Goal: Task Accomplishment & Management: Complete application form

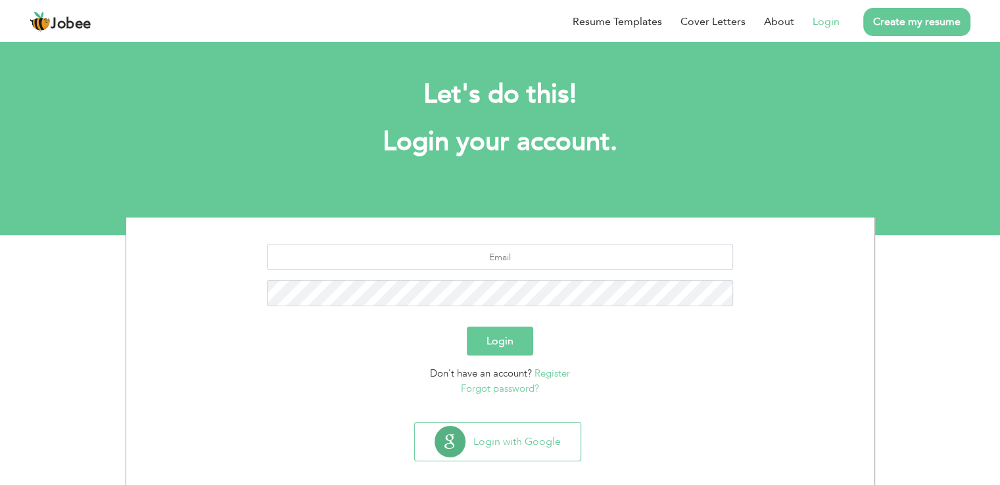
click at [509, 339] on button "Login" at bounding box center [500, 341] width 66 height 29
type button "Login"
type input "[EMAIL_ADDRESS][DOMAIN_NAME]"
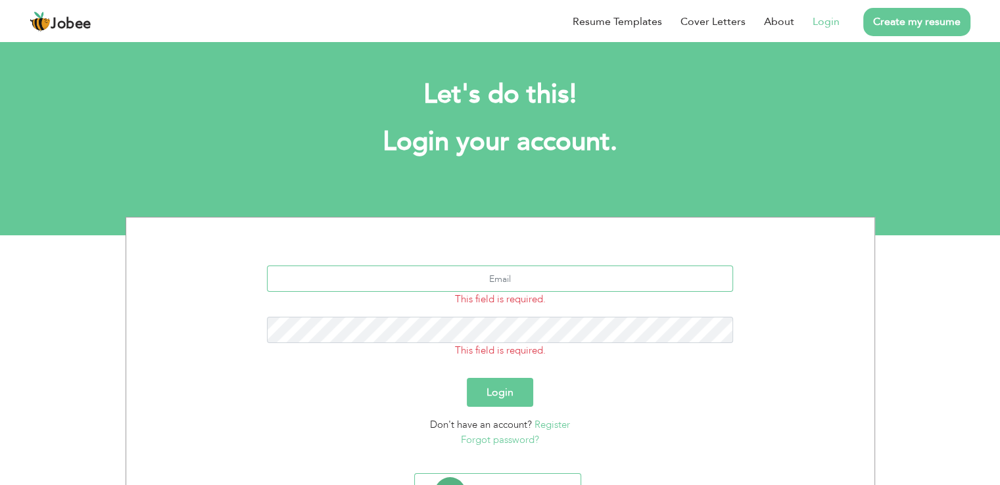
click at [580, 281] on input "text" at bounding box center [500, 279] width 466 height 26
type input "[EMAIL_ADDRESS][DOMAIN_NAME]"
click at [501, 394] on button "Login" at bounding box center [500, 392] width 66 height 29
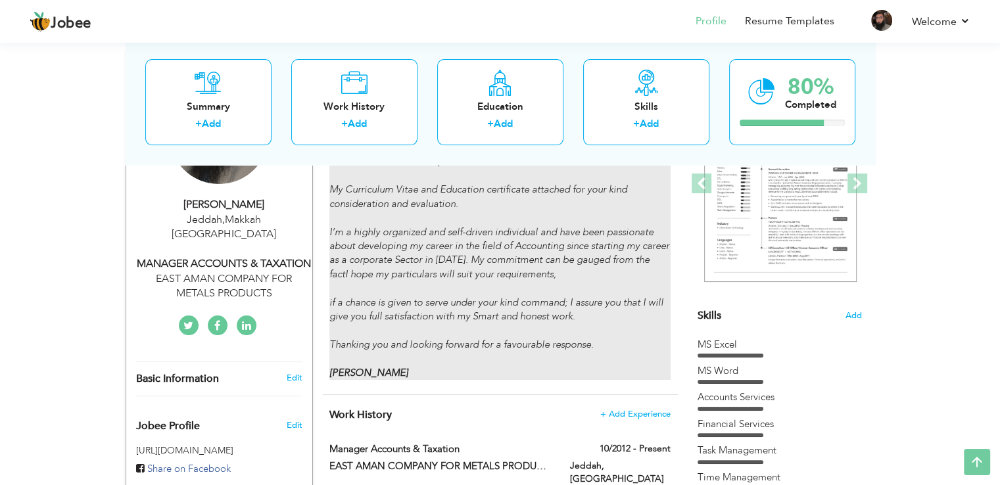
scroll to position [263, 0]
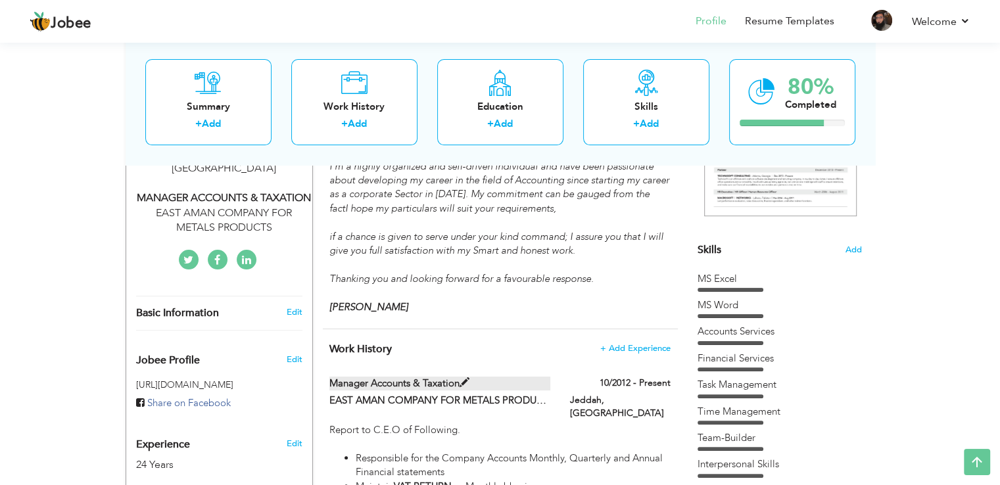
click at [438, 385] on label "Manager Accounts & Taxation" at bounding box center [440, 384] width 221 height 14
type input "Manager Accounts & Taxation"
type input "EAST AMAN COMPANY FOR METALS PRODUCTS."
type input "10/2012"
type input "[GEOGRAPHIC_DATA]"
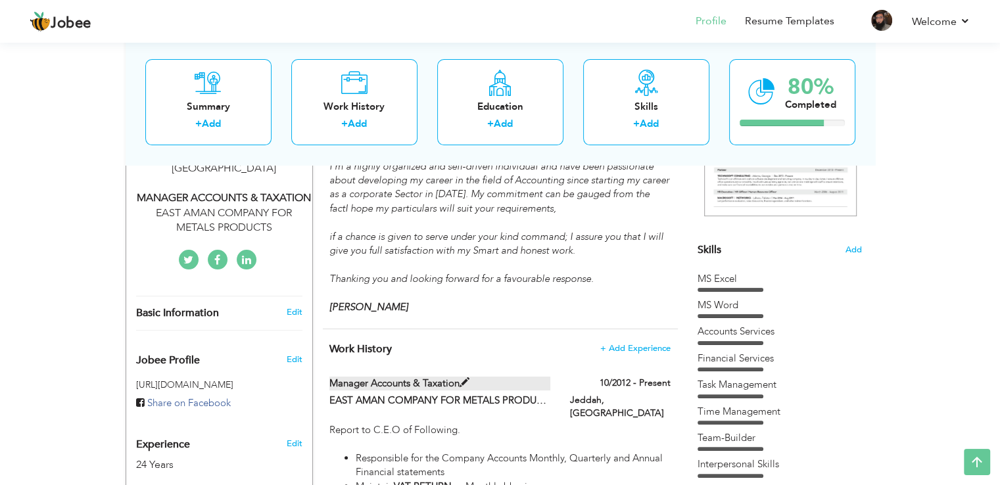
type input "Jeddah"
checkbox input "true"
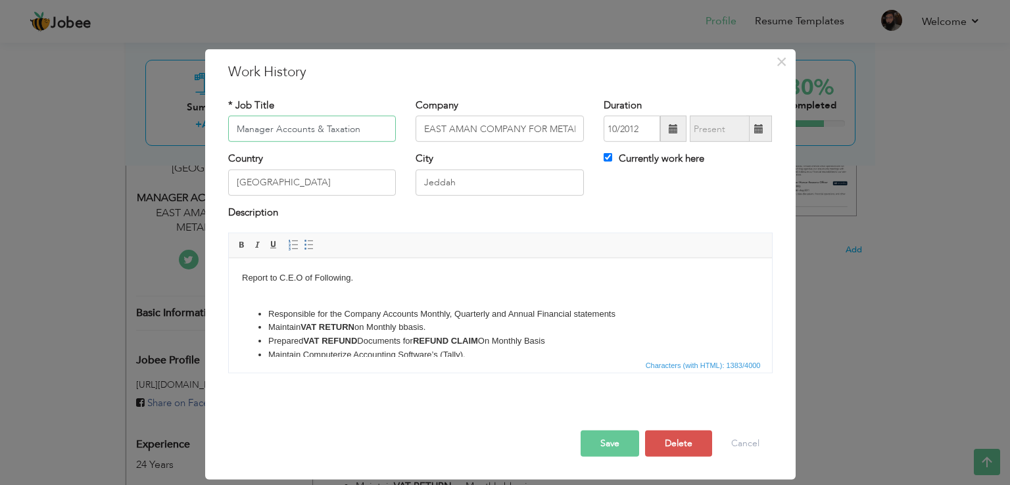
click at [271, 130] on input "Manager Accounts & Taxation" at bounding box center [312, 129] width 168 height 26
type input "Senior Accounts & Taxation"
click at [606, 440] on button "Save" at bounding box center [610, 444] width 59 height 26
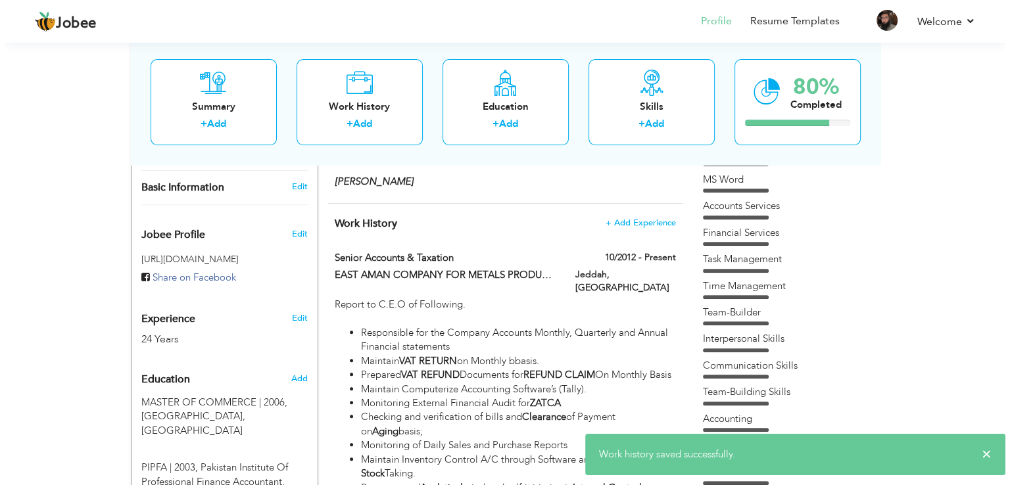
scroll to position [460, 0]
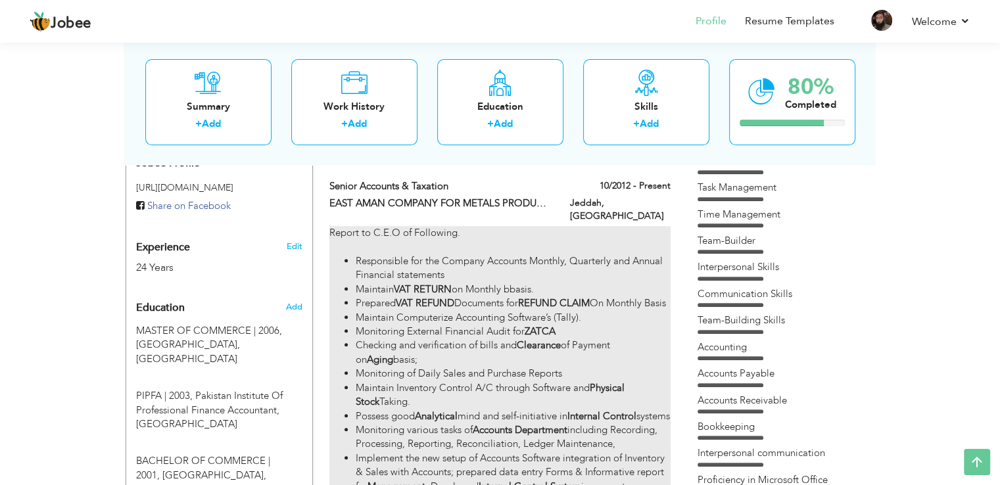
click at [545, 336] on strong "ZATCA" at bounding box center [540, 331] width 31 height 13
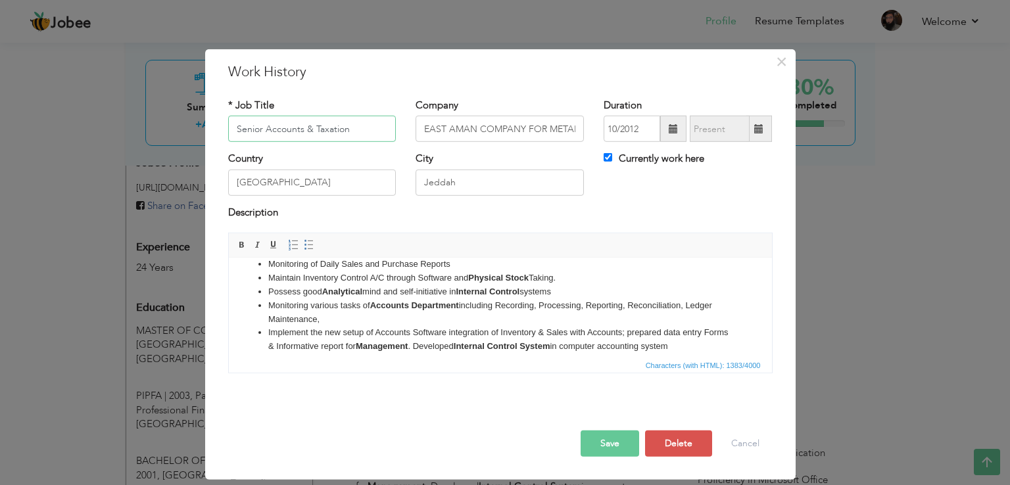
scroll to position [66, 0]
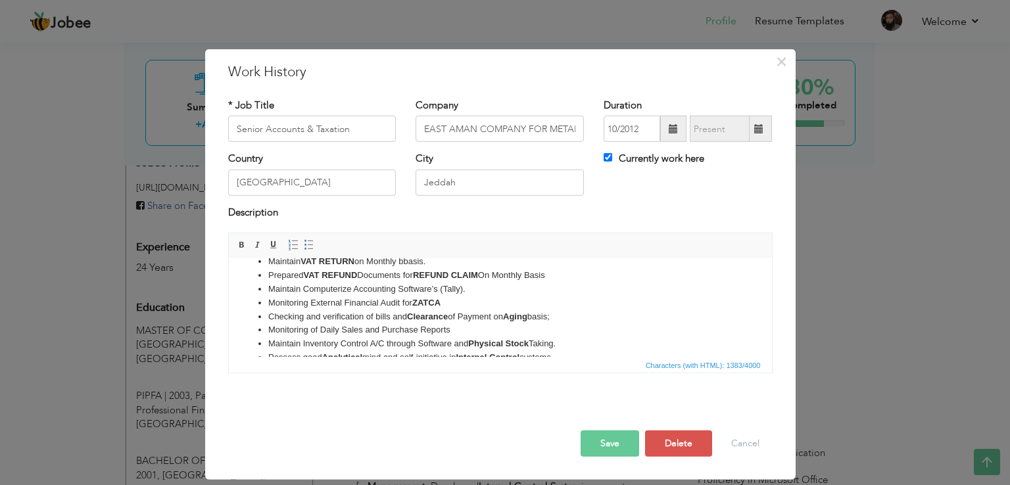
click at [440, 303] on strong "ZATCA" at bounding box center [426, 303] width 28 height 10
click at [466, 289] on li "Maintain Computerize Accounting Software’s (Tally)." at bounding box center [500, 290] width 464 height 14
click at [483, 287] on li "Maintain Computerize Accounting Software’s (Tally)." at bounding box center [500, 290] width 464 height 14
drag, startPoint x: 366, startPoint y: 303, endPoint x: 345, endPoint y: 303, distance: 21.1
click at [345, 303] on li "Monitoring CASH & BANK Reconciliation" at bounding box center [500, 304] width 464 height 14
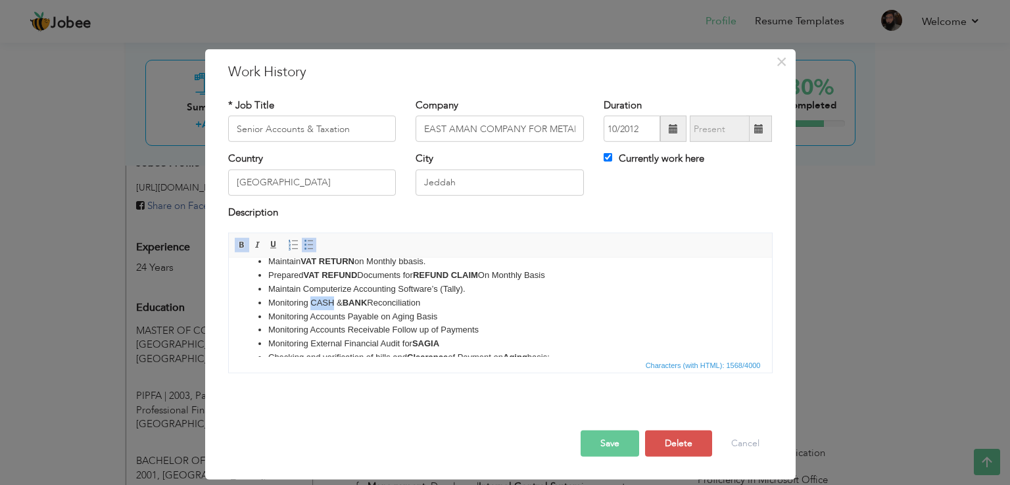
drag, startPoint x: 331, startPoint y: 301, endPoint x: 310, endPoint y: 301, distance: 20.4
click at [310, 301] on li "Monitoring CASH & BANK Reconciliation" at bounding box center [500, 304] width 464 height 14
click at [461, 308] on li "Monitoring CASH & BANK Reconciliation" at bounding box center [500, 304] width 464 height 14
drag, startPoint x: 332, startPoint y: 302, endPoint x: 311, endPoint y: 301, distance: 21.1
click at [311, 301] on li "Monitoring CASH & BANK Reconciliation" at bounding box center [500, 304] width 464 height 14
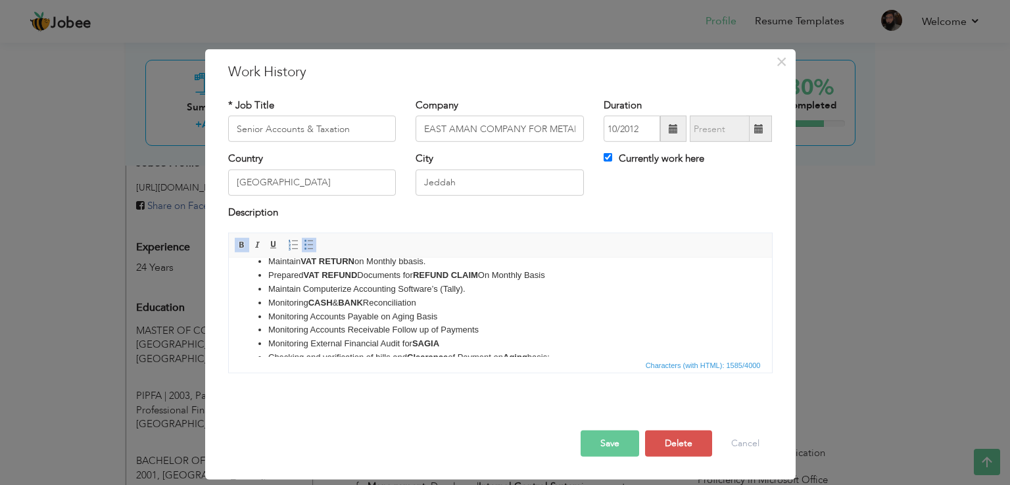
click at [491, 302] on li "Monitoring CASH & BANK Reconciliation" at bounding box center [500, 304] width 464 height 14
drag, startPoint x: 367, startPoint y: 303, endPoint x: 443, endPoint y: 309, distance: 75.9
click at [362, 303] on strong "BANK" at bounding box center [349, 303] width 25 height 10
drag, startPoint x: 378, startPoint y: 317, endPoint x: 310, endPoint y: 316, distance: 67.8
click at [310, 316] on li "Monitoring Accounts Payable on Aging Basis" at bounding box center [500, 317] width 464 height 14
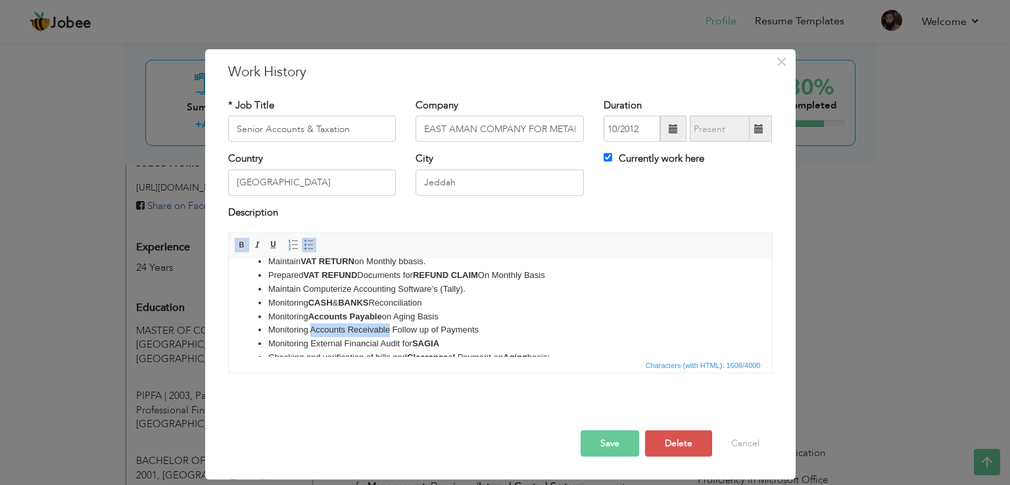
drag, startPoint x: 388, startPoint y: 332, endPoint x: 310, endPoint y: 333, distance: 78.3
click at [310, 333] on li "Monitoring Accounts Receivable Follow up of Payments" at bounding box center [500, 331] width 464 height 14
click at [502, 330] on li "Monitoring Accounts Receivable Follow up of Payments" at bounding box center [500, 331] width 464 height 14
click at [611, 439] on button "Save" at bounding box center [610, 444] width 59 height 26
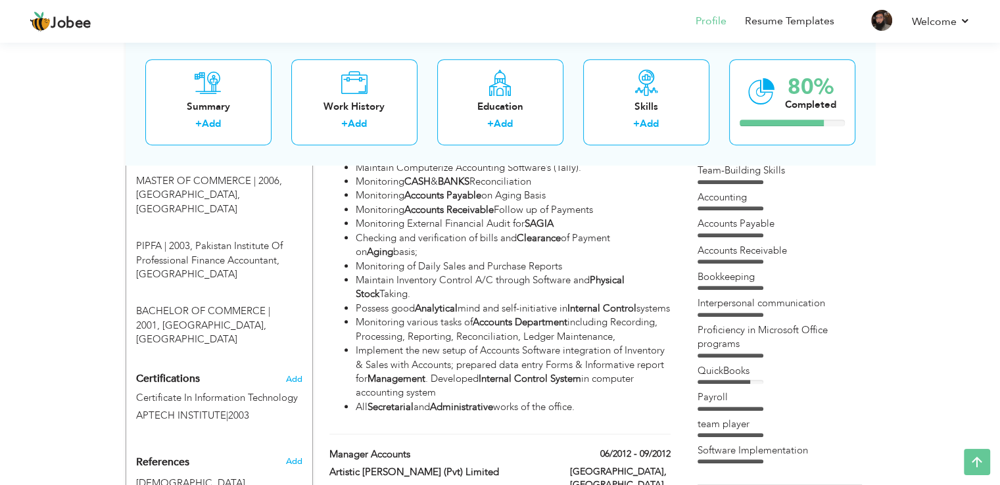
scroll to position [592, 0]
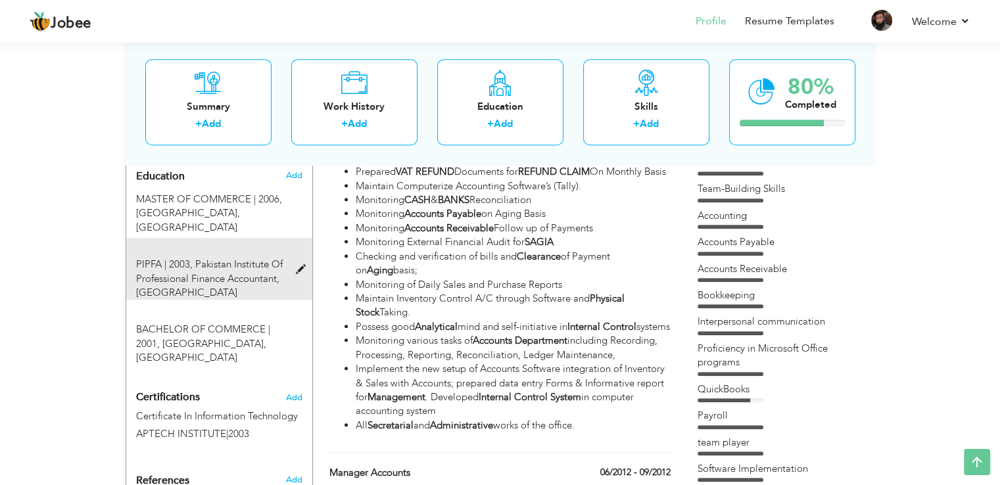
click at [303, 265] on span at bounding box center [303, 270] width 16 height 10
type input "PIPFA"
type input "2003"
type input "Pakistan Institute Of Professional Finance Accountant"
radio input "true"
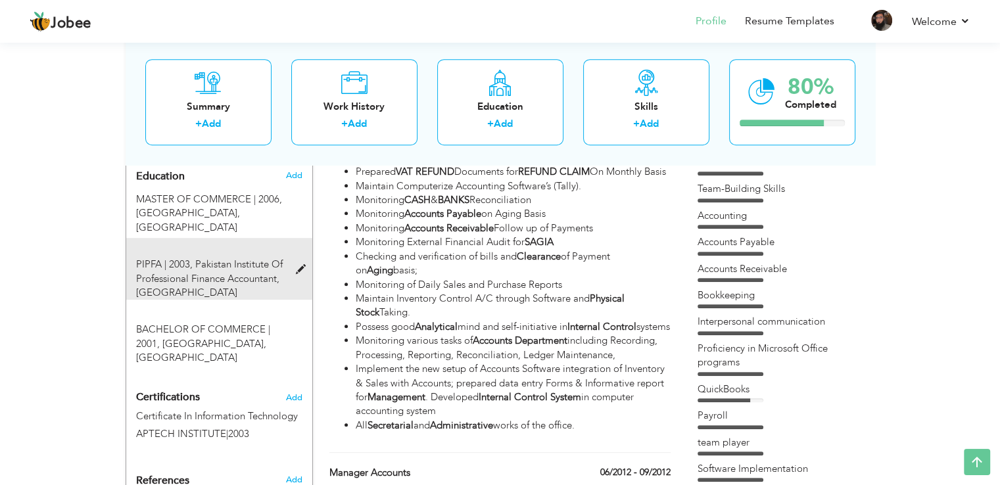
type input "[GEOGRAPHIC_DATA]"
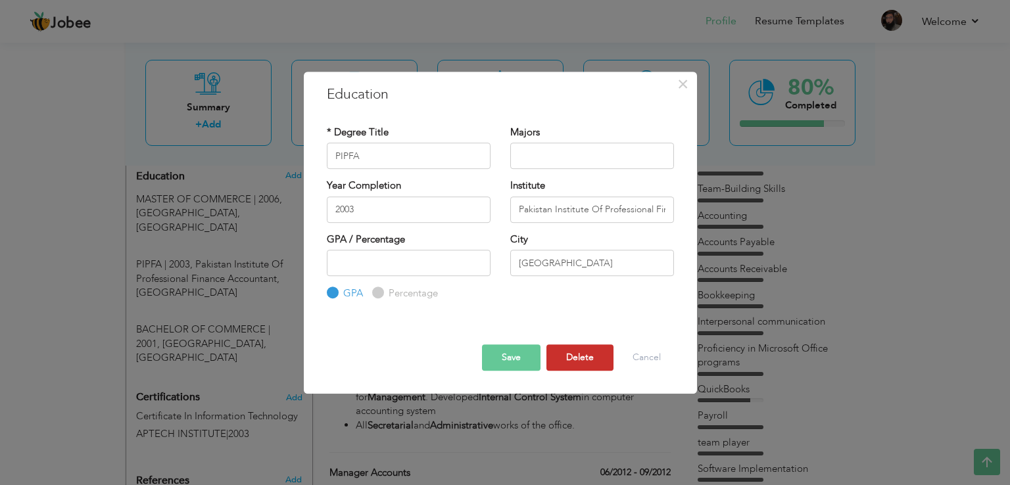
click at [585, 356] on button "Delete" at bounding box center [580, 358] width 67 height 26
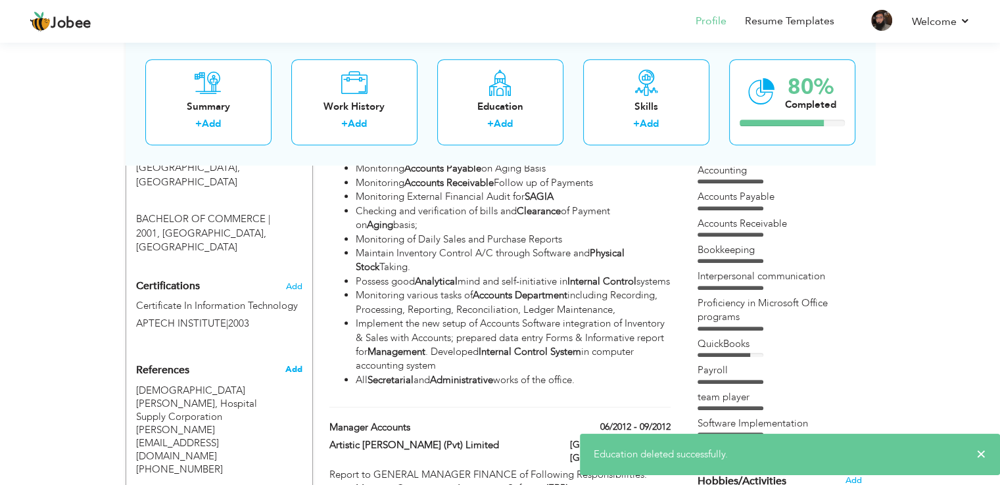
scroll to position [658, 0]
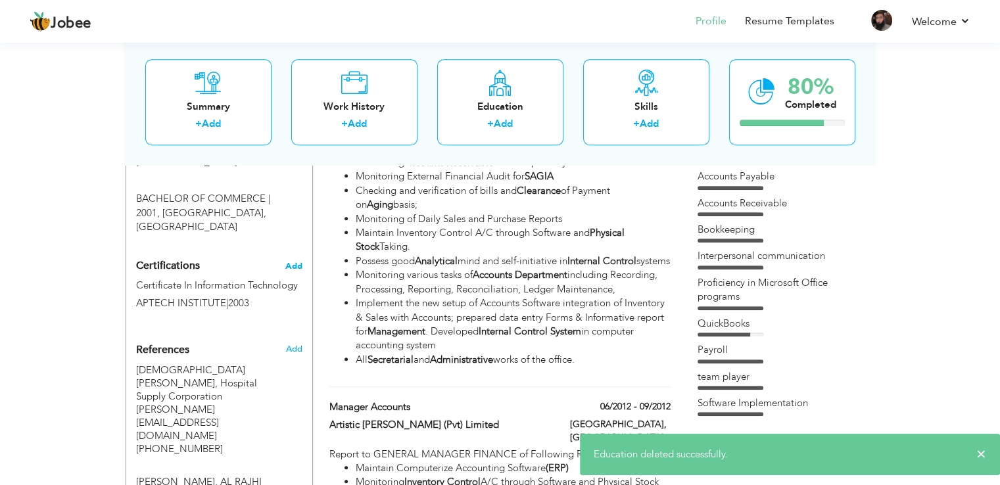
click at [297, 262] on span "Add" at bounding box center [293, 266] width 17 height 9
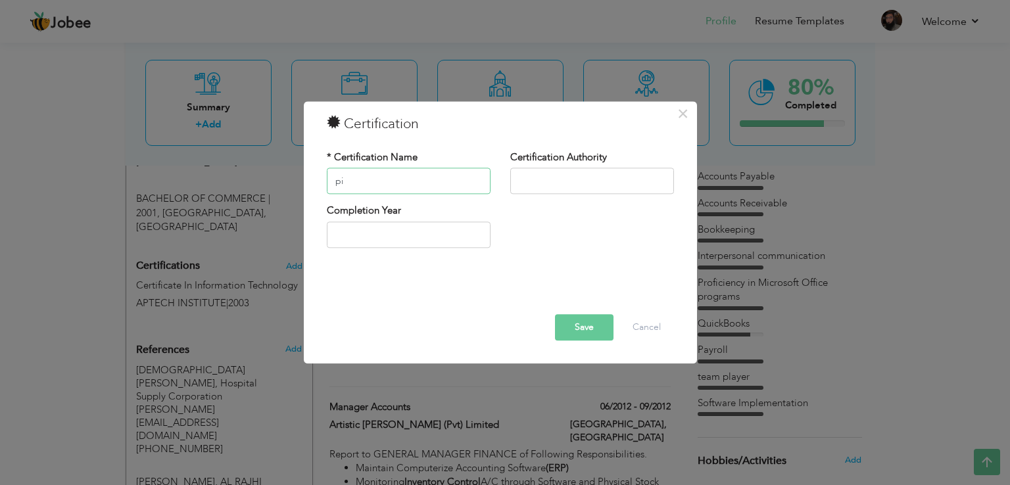
type input "p"
type input "PIPFA"
click at [622, 184] on input "text" at bounding box center [592, 181] width 164 height 26
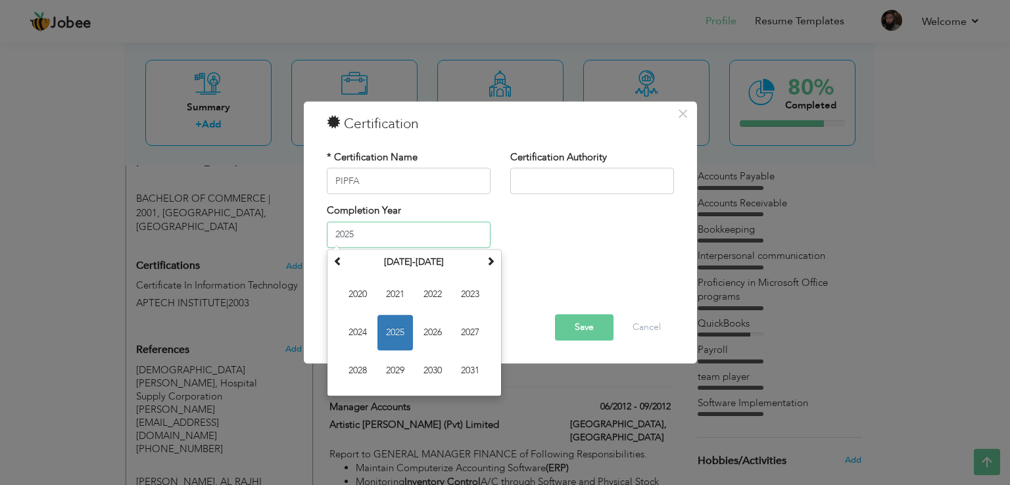
click at [382, 234] on input "2025" at bounding box center [409, 235] width 164 height 26
click at [347, 270] on th "[DATE]-[DATE]" at bounding box center [414, 263] width 137 height 20
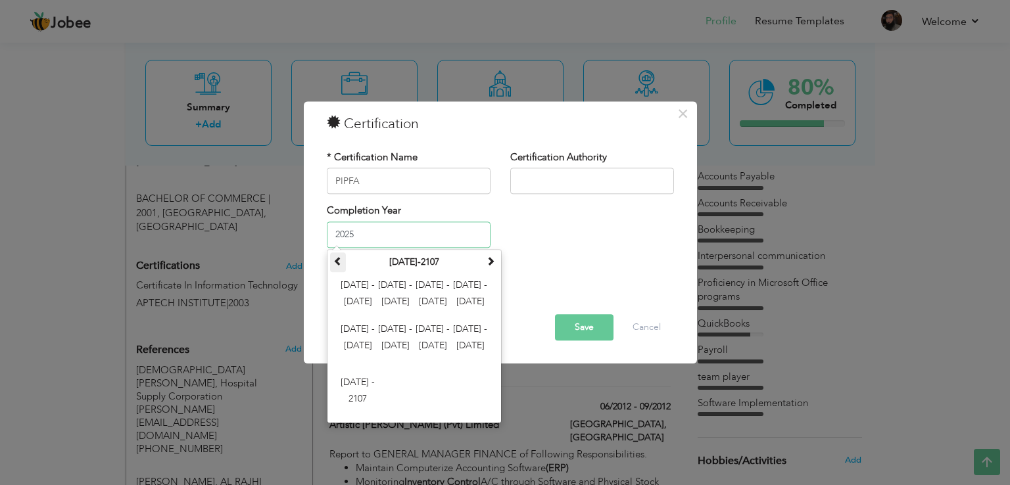
click at [343, 268] on th at bounding box center [338, 263] width 16 height 20
click at [342, 267] on th at bounding box center [338, 263] width 16 height 20
click at [497, 261] on th at bounding box center [491, 263] width 16 height 20
click at [497, 262] on th at bounding box center [491, 263] width 16 height 20
click at [366, 286] on span "[DATE] - [DATE]" at bounding box center [358, 295] width 36 height 36
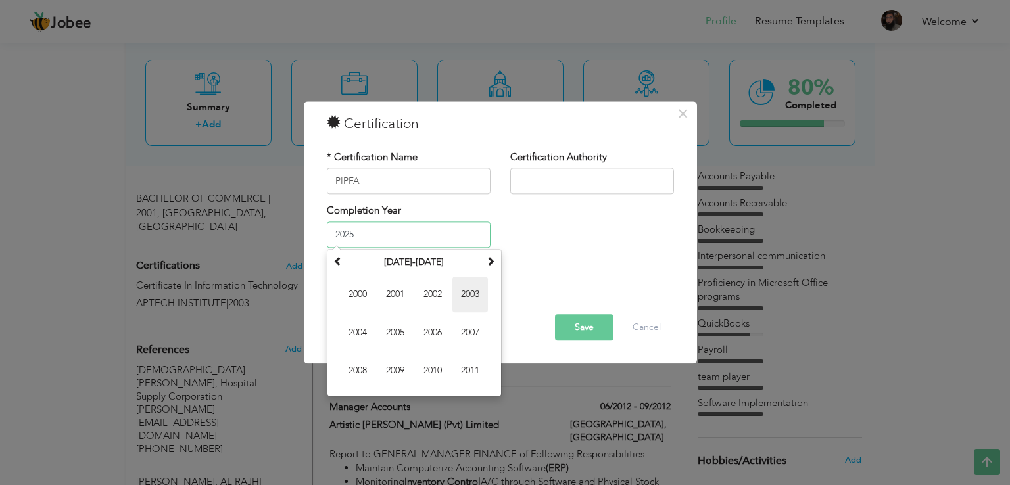
click at [476, 301] on span "2003" at bounding box center [471, 295] width 36 height 36
type input "2003"
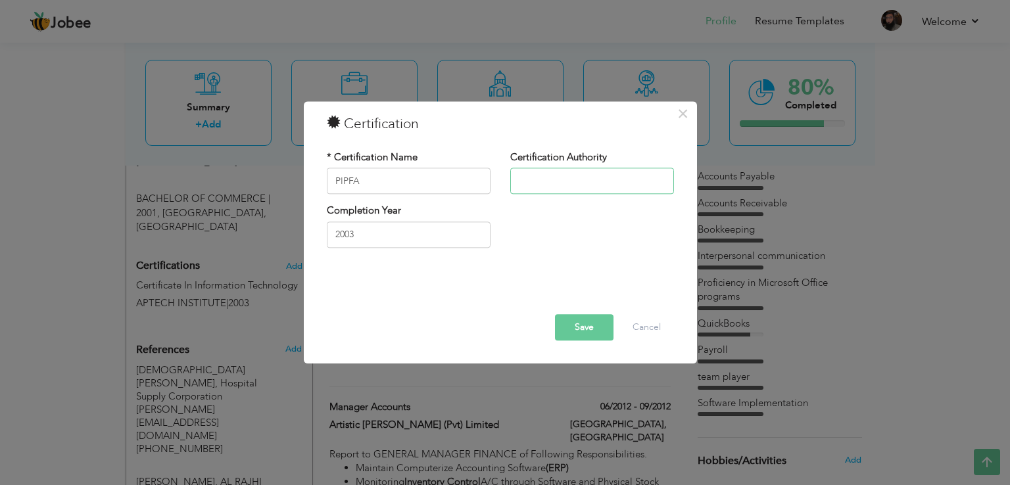
click at [571, 189] on input "text" at bounding box center [592, 181] width 164 height 26
type input "PIPFA"
click at [576, 329] on button "Save" at bounding box center [584, 328] width 59 height 26
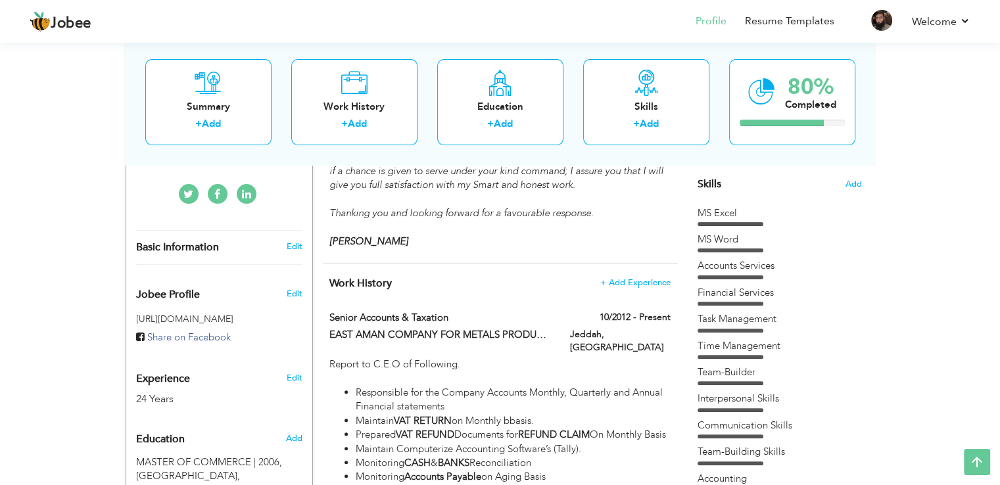
scroll to position [66, 0]
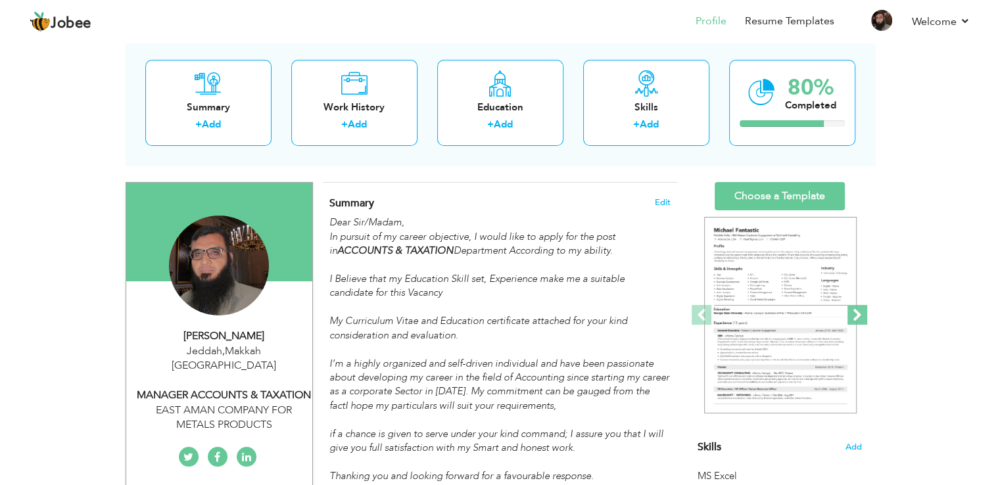
click at [860, 316] on span at bounding box center [858, 315] width 20 height 20
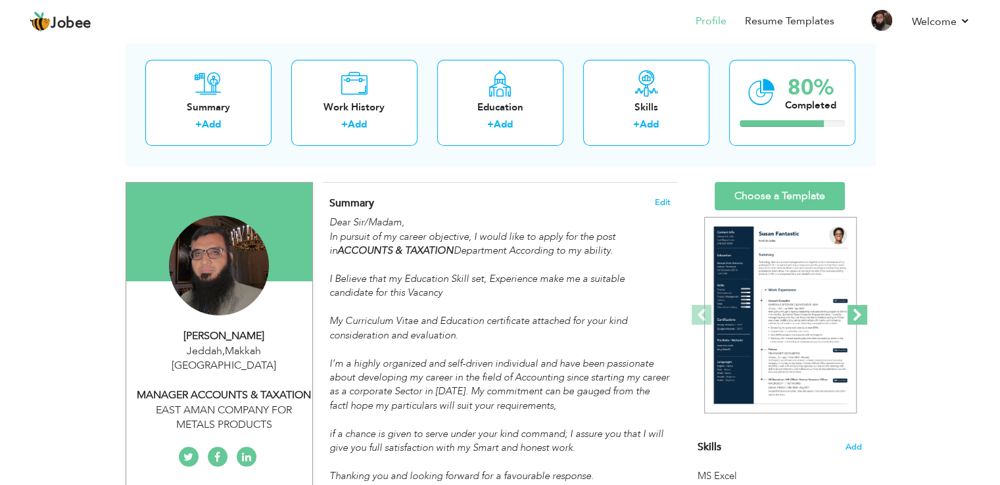
click at [860, 316] on span at bounding box center [858, 315] width 20 height 20
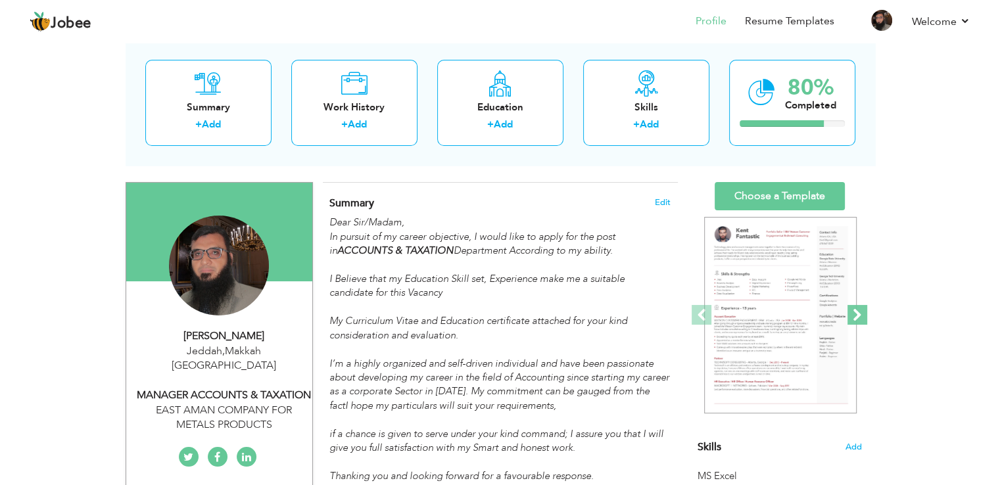
click at [860, 316] on span at bounding box center [858, 315] width 20 height 20
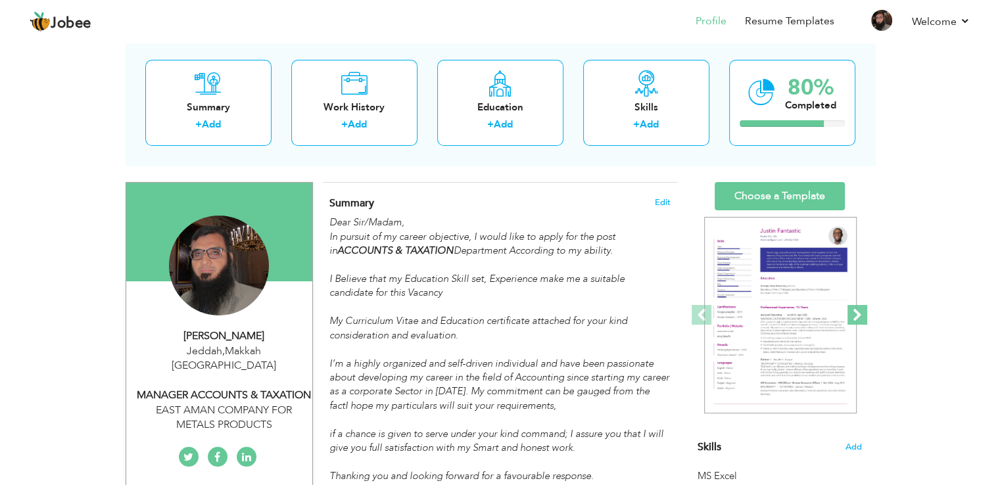
click at [860, 316] on span at bounding box center [858, 315] width 20 height 20
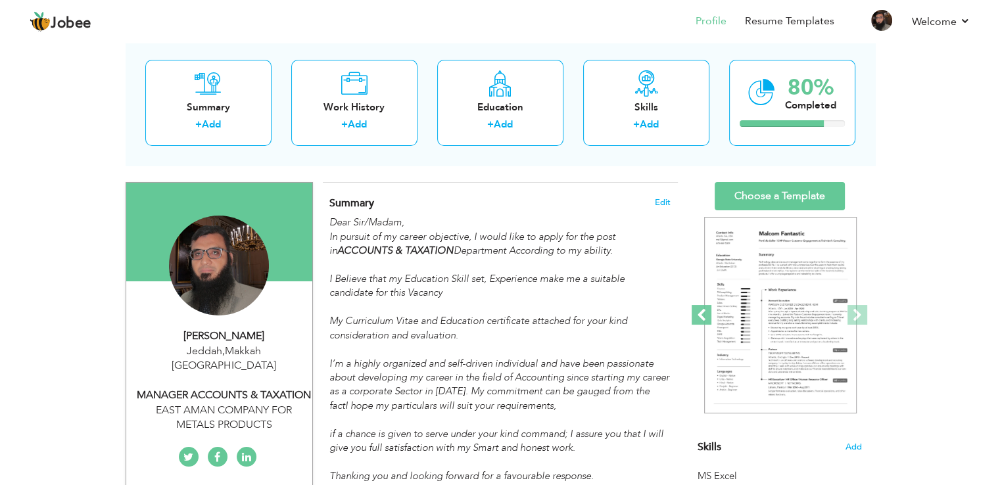
click at [708, 315] on span at bounding box center [702, 315] width 20 height 20
click at [822, 124] on div at bounding box center [782, 123] width 84 height 7
click at [799, 104] on div "Completed" at bounding box center [810, 106] width 51 height 14
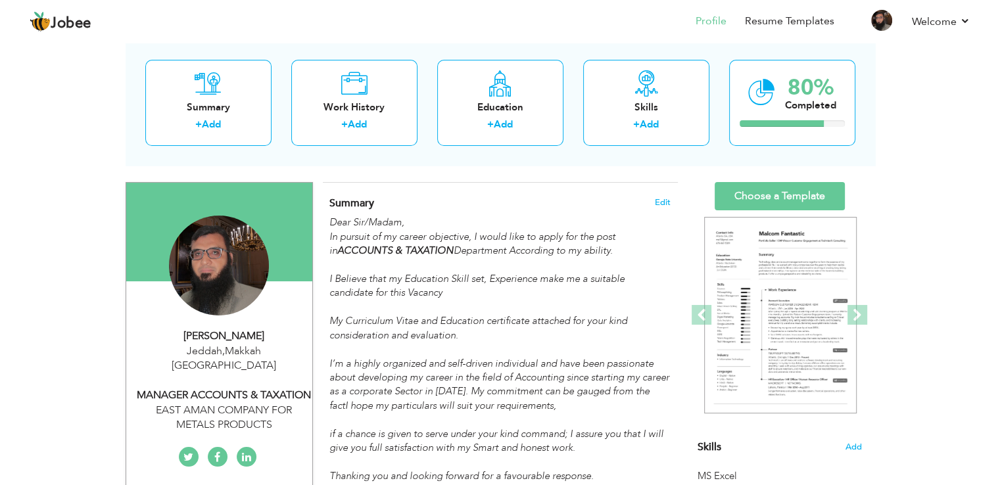
scroll to position [0, 0]
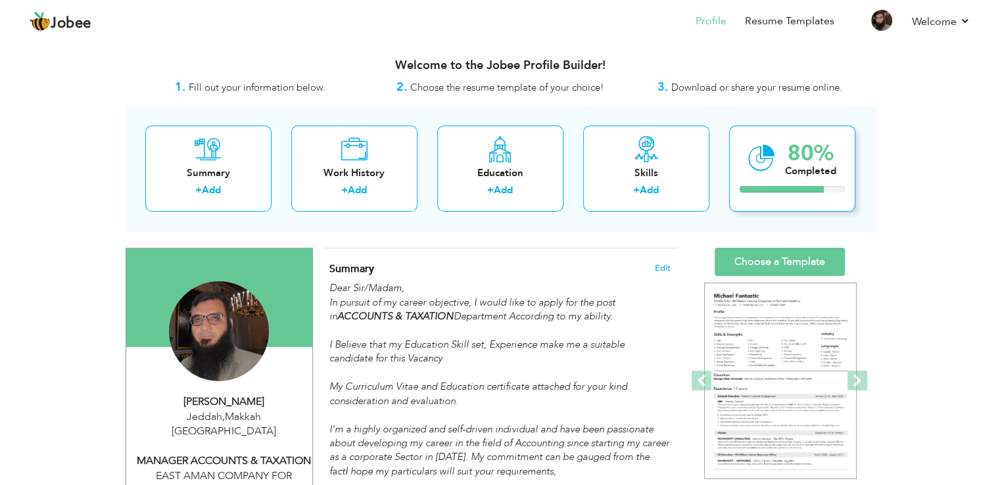
click at [789, 164] on div "Completed" at bounding box center [810, 171] width 51 height 14
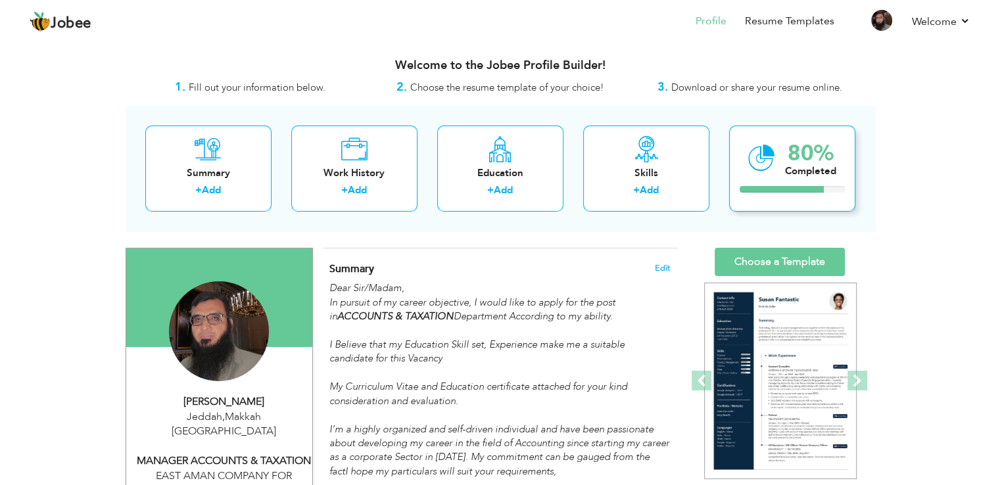
click at [769, 151] on icon at bounding box center [762, 158] width 27 height 44
drag, startPoint x: 769, startPoint y: 151, endPoint x: 937, endPoint y: 109, distance: 172.9
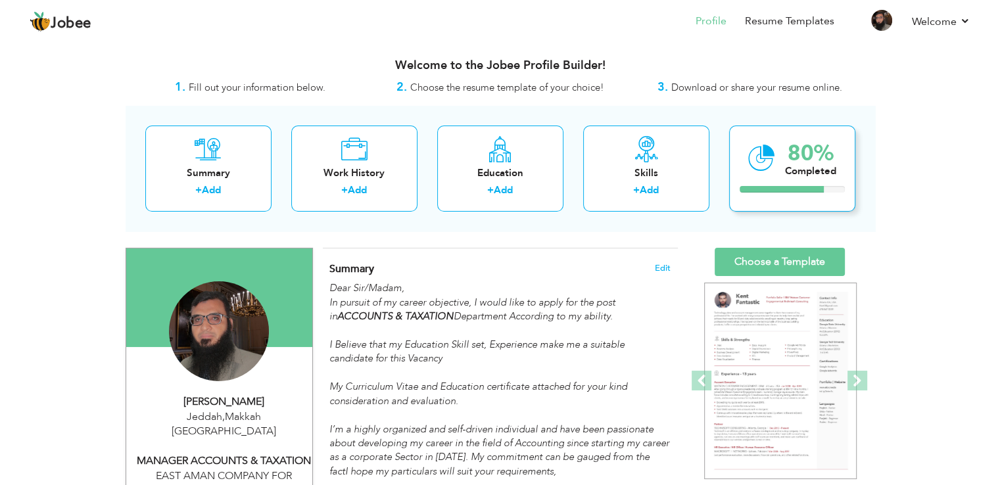
click at [757, 172] on icon at bounding box center [762, 158] width 27 height 44
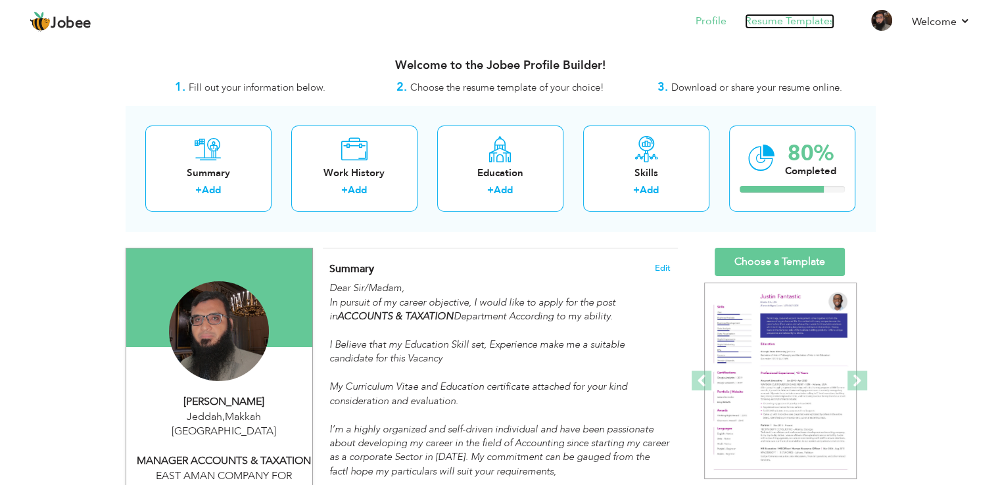
click at [781, 24] on link "Resume Templates" at bounding box center [789, 21] width 89 height 15
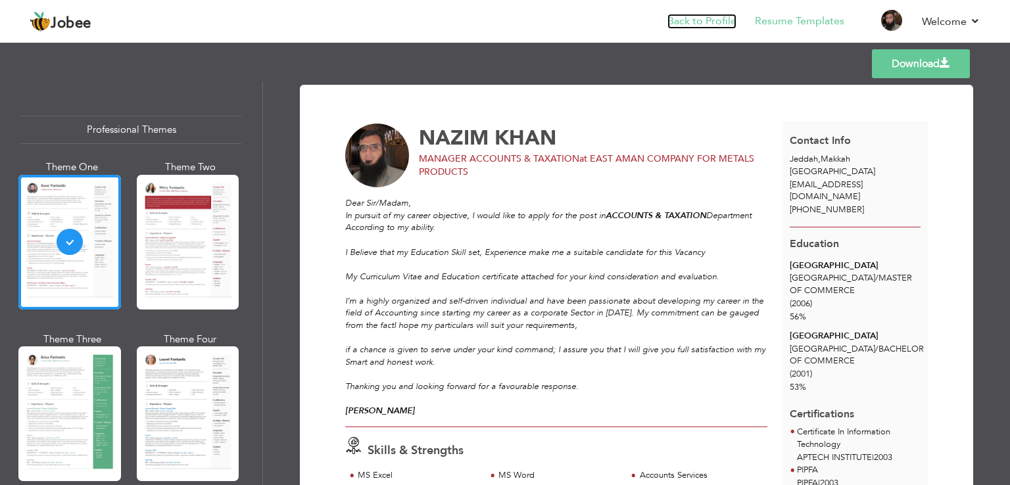
click at [704, 20] on link "Back to Profile" at bounding box center [702, 21] width 69 height 15
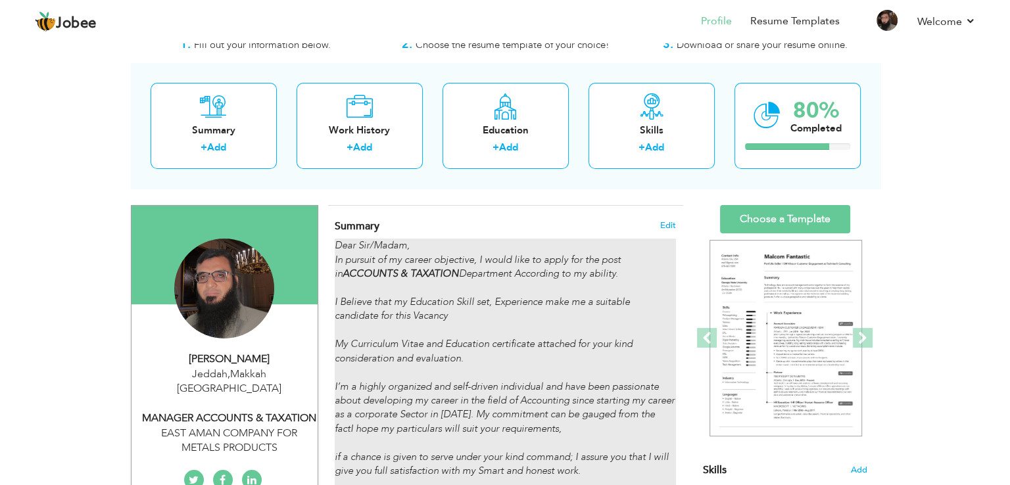
scroll to position [66, 0]
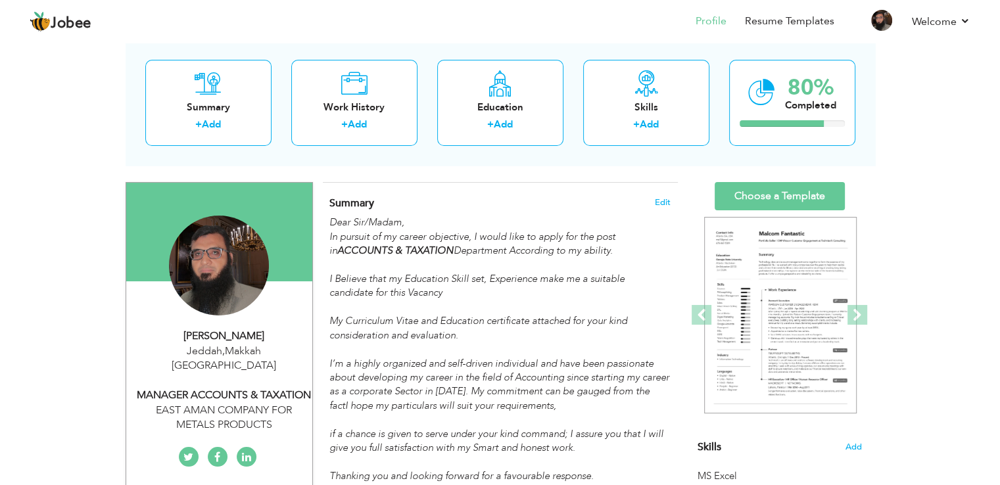
click at [238, 388] on div "MANAGER ACCOUNTS & TAXATION" at bounding box center [224, 395] width 176 height 15
type input "NAZIM"
type input "KHAN"
type input "[PHONE_NUMBER]"
select select "number:191"
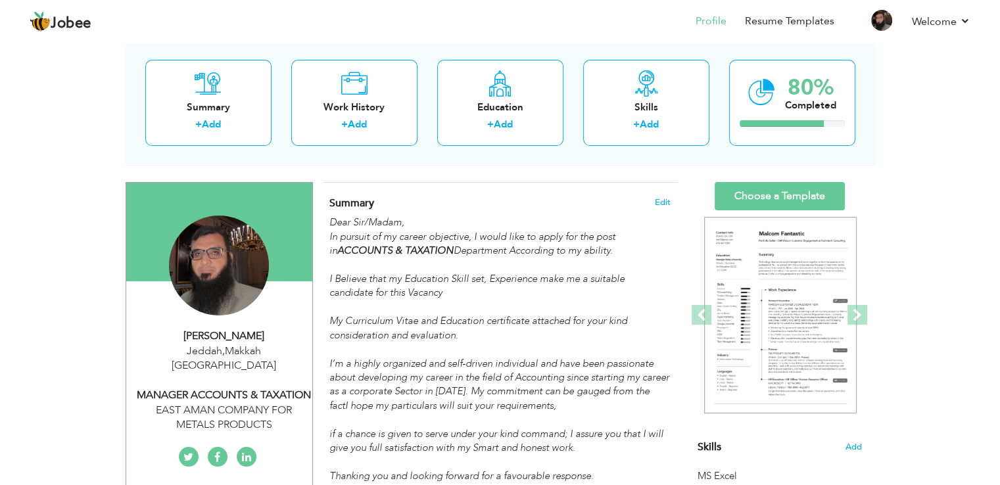
type input "Makkah"
type input "Jeddah"
select select "number:26"
type input "EAST AMAN COMPANY FOR METALS PRODUCTS"
type input "MANAGER ACCOUNTS & TAXATION"
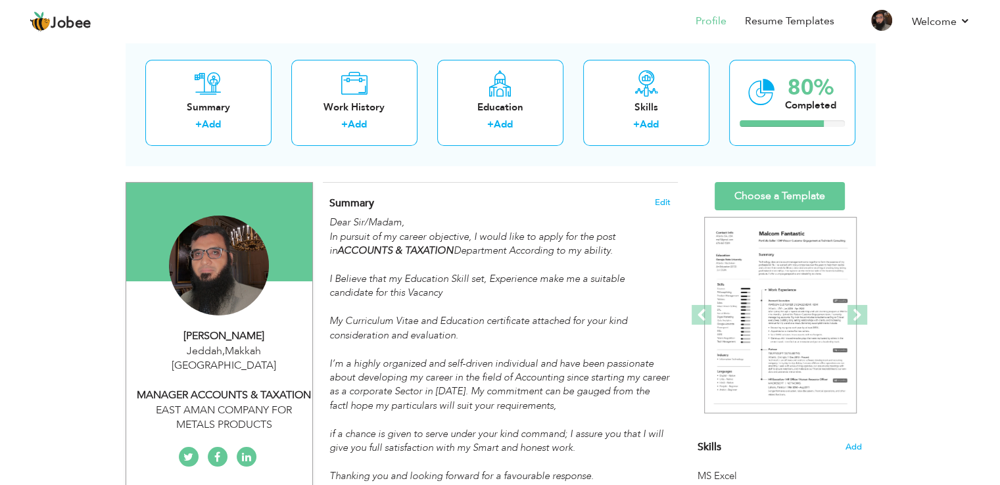
type input "https://www.linkedin.com/in/muhammad-nazim-khan-075068294"
type input "https://www.facebook.com/profile.php?id=100002699532750"
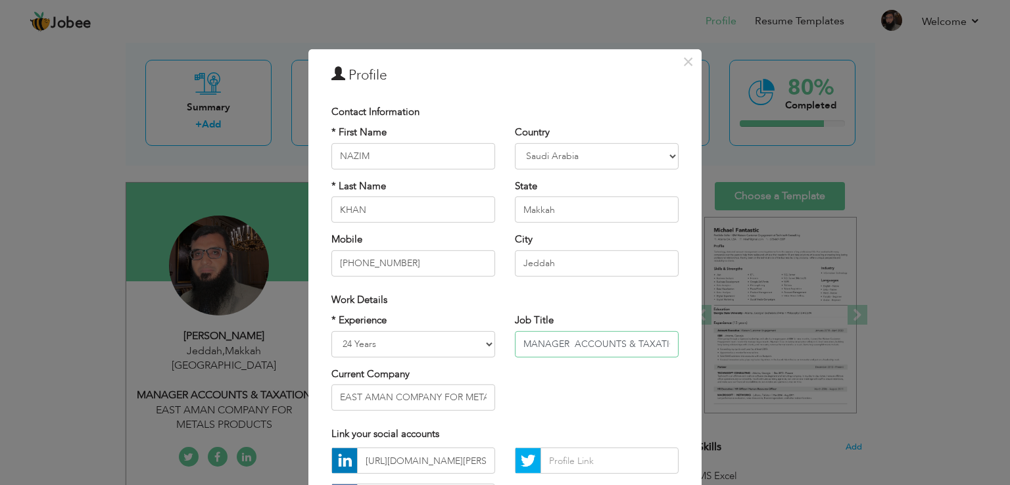
click at [564, 341] on input "MANAGER ACCOUNTS & TAXATION" at bounding box center [597, 344] width 164 height 26
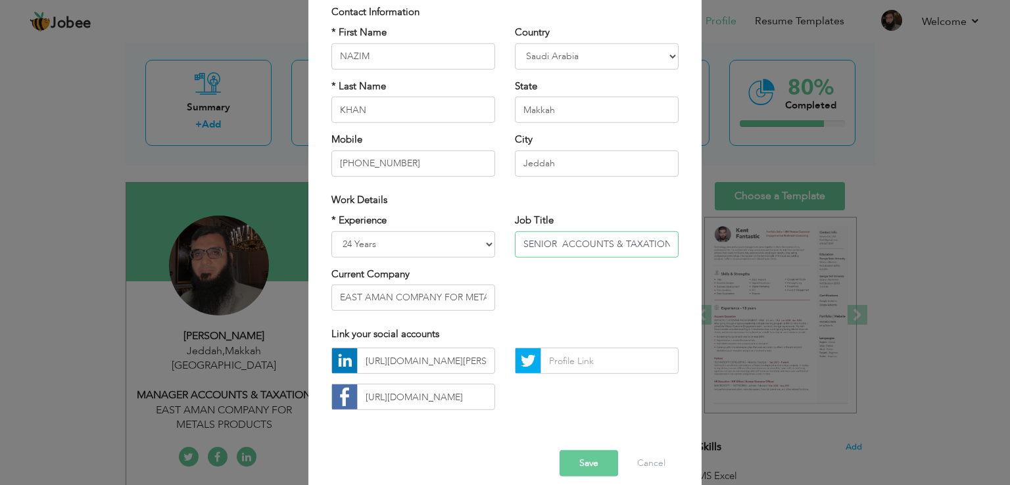
scroll to position [114, 0]
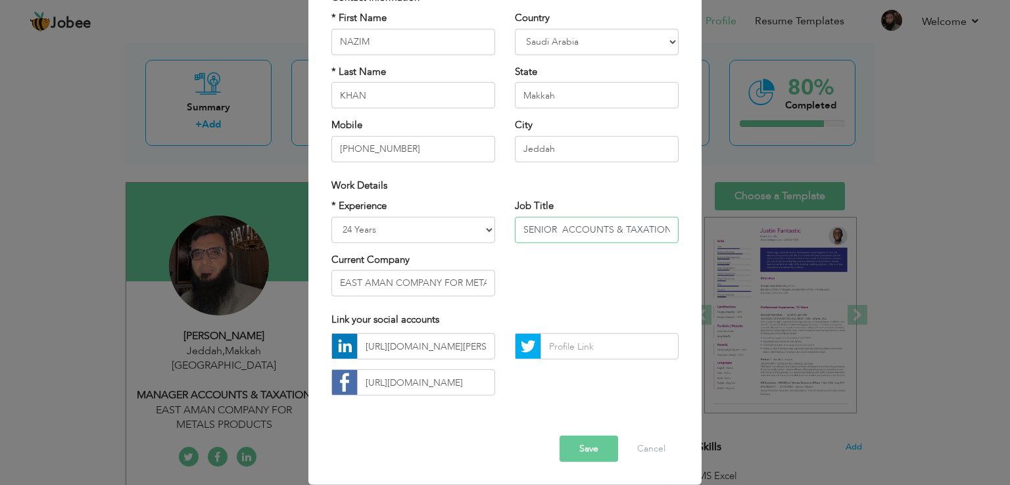
type input "SENIOR ACCOUNTS & TAXATION"
drag, startPoint x: 359, startPoint y: 347, endPoint x: 485, endPoint y: 356, distance: 126.0
click at [485, 356] on input "https://www.linkedin.com/in/muhammad-nazim-khan-075068294" at bounding box center [426, 346] width 138 height 26
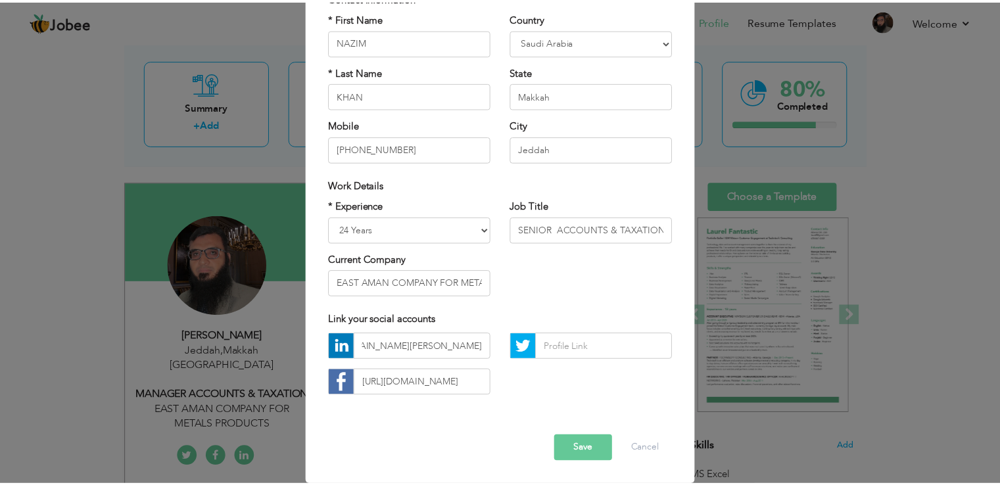
scroll to position [0, 0]
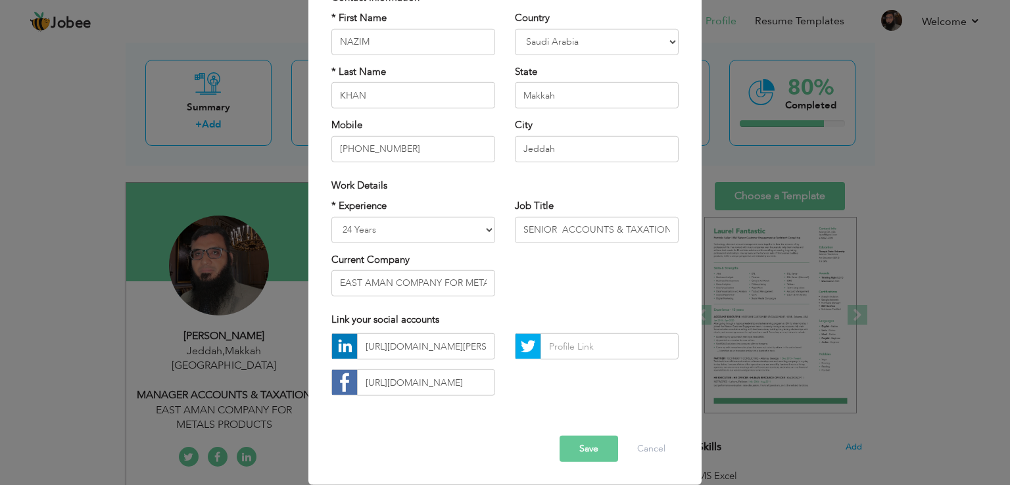
click at [585, 447] on button "Save" at bounding box center [589, 449] width 59 height 26
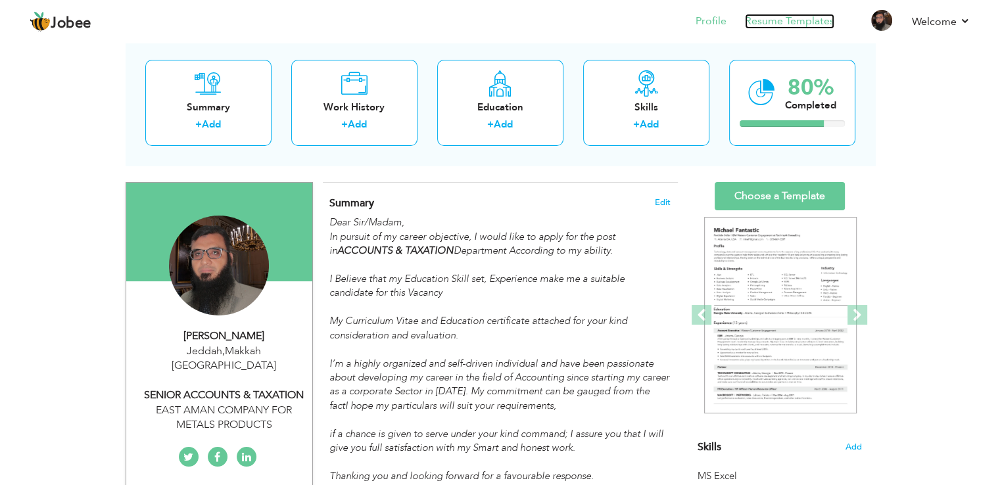
click at [771, 23] on link "Resume Templates" at bounding box center [789, 21] width 89 height 15
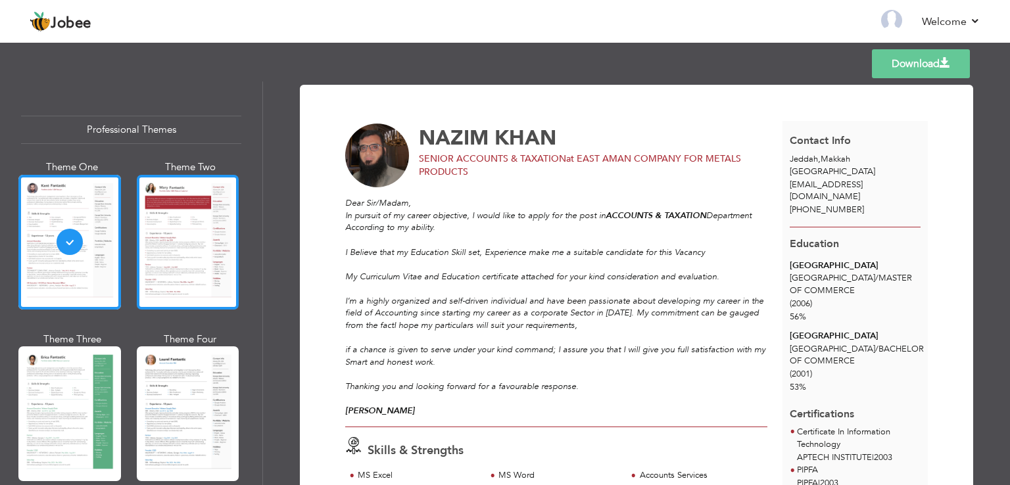
click at [186, 271] on div at bounding box center [188, 242] width 103 height 135
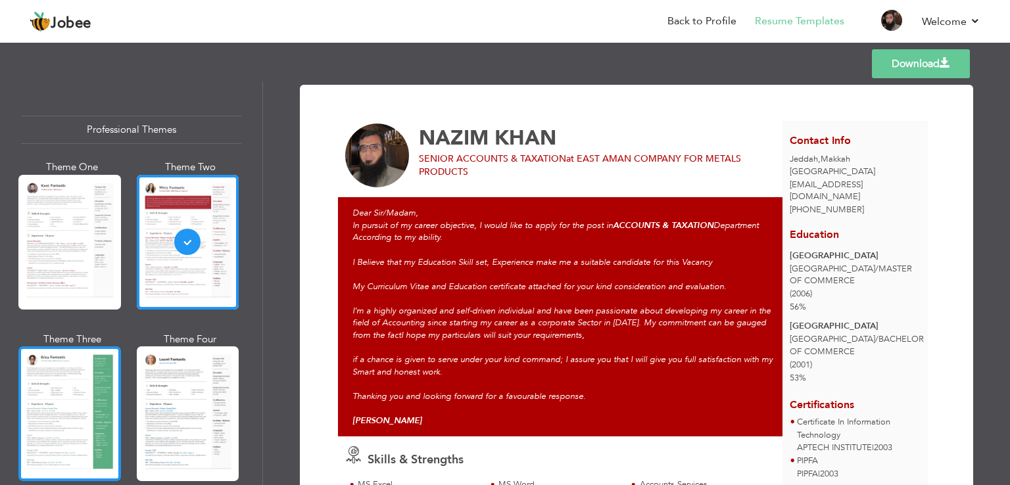
click at [66, 429] on div at bounding box center [69, 414] width 103 height 135
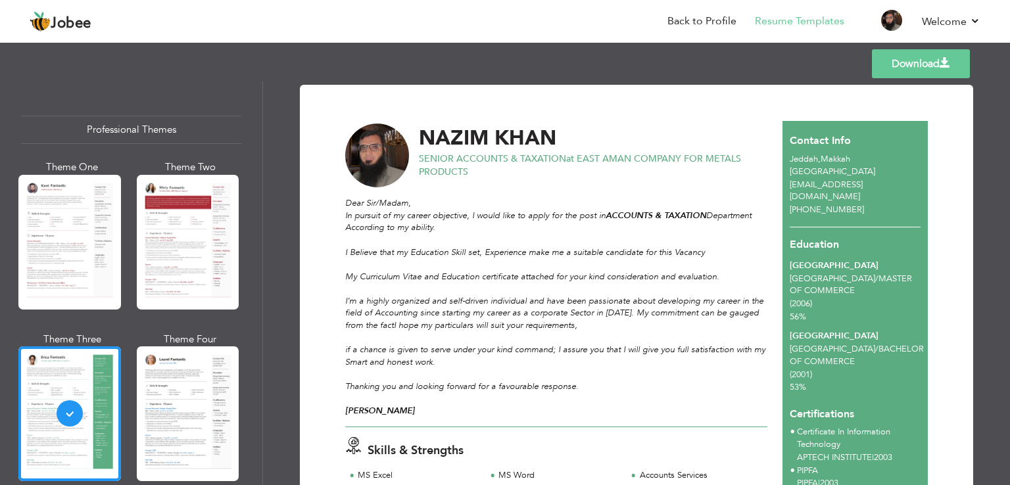
click at [938, 62] on link "Download" at bounding box center [921, 63] width 98 height 29
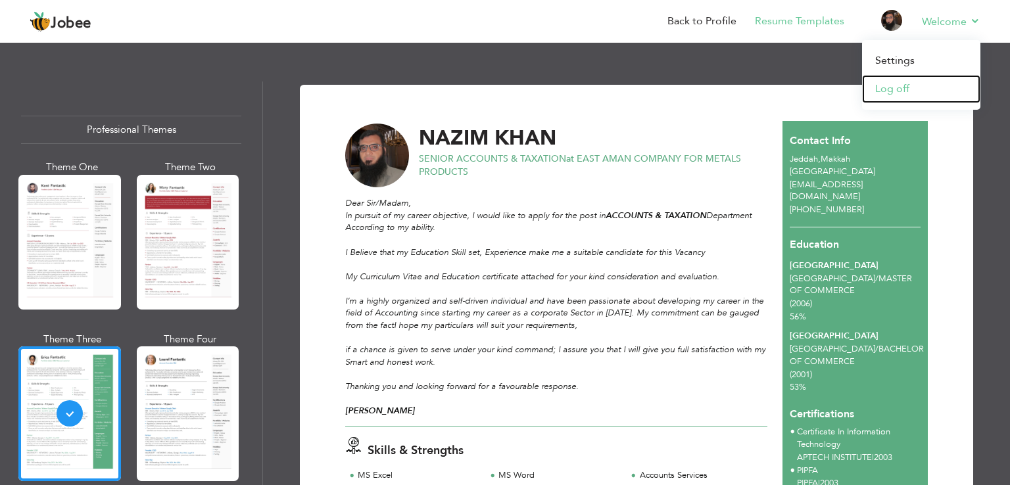
click at [902, 88] on link "Log off" at bounding box center [921, 89] width 118 height 28
